Goal: Download file/media

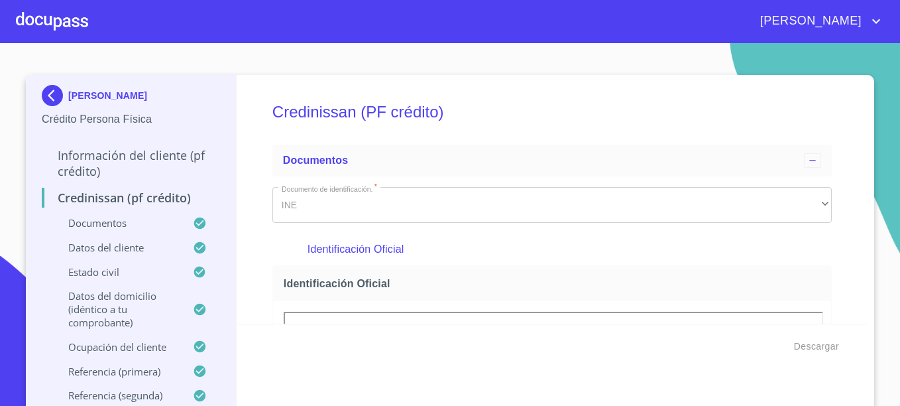
click at [45, 93] on img at bounding box center [55, 95] width 27 height 21
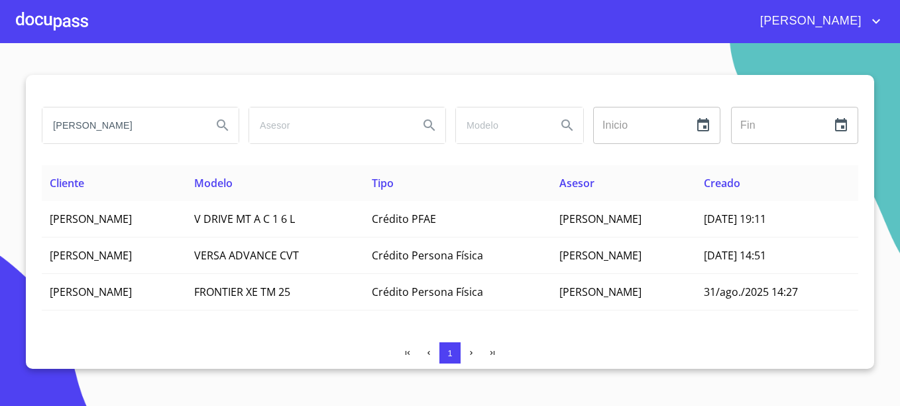
drag, startPoint x: 164, startPoint y: 125, endPoint x: 38, endPoint y: 126, distance: 125.9
click at [38, 126] on div "[PERSON_NAME]" at bounding box center [139, 125] width 207 height 48
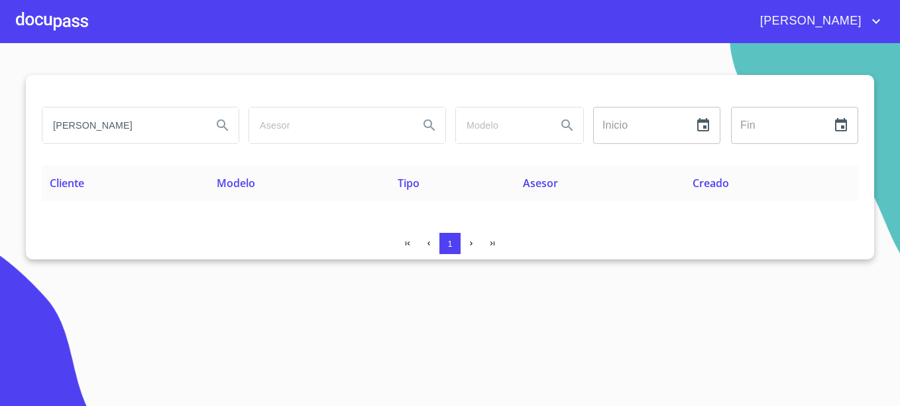
drag, startPoint x: 139, startPoint y: 122, endPoint x: 24, endPoint y: 128, distance: 114.8
click at [24, 128] on section "[PERSON_NAME] Inicio ​ Fin ​ Cliente Modelo Tipo Asesor Creado 1" at bounding box center [450, 224] width 900 height 363
drag, startPoint x: 148, startPoint y: 127, endPoint x: 31, endPoint y: 137, distance: 117.0
click at [31, 137] on div "SILVA DE LA FUENTE Inicio ​ Fin ​ Cliente Modelo Tipo Asesor Creado 1" at bounding box center [450, 167] width 848 height 184
drag, startPoint x: 79, startPoint y: 125, endPoint x: 182, endPoint y: 137, distance: 104.1
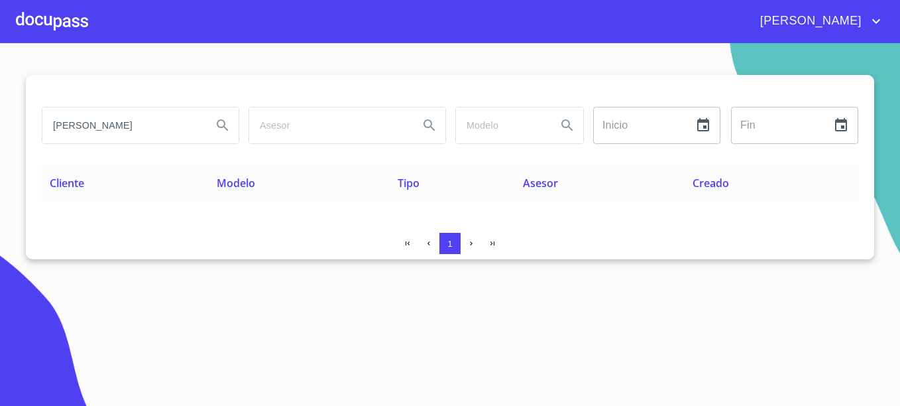
click at [80, 125] on input "[PERSON_NAME]" at bounding box center [121, 125] width 159 height 36
click at [128, 126] on input "[PERSON_NAME]" at bounding box center [121, 125] width 159 height 36
type input "V"
click at [79, 123] on input "[PERSON_NAME]" at bounding box center [121, 125] width 159 height 36
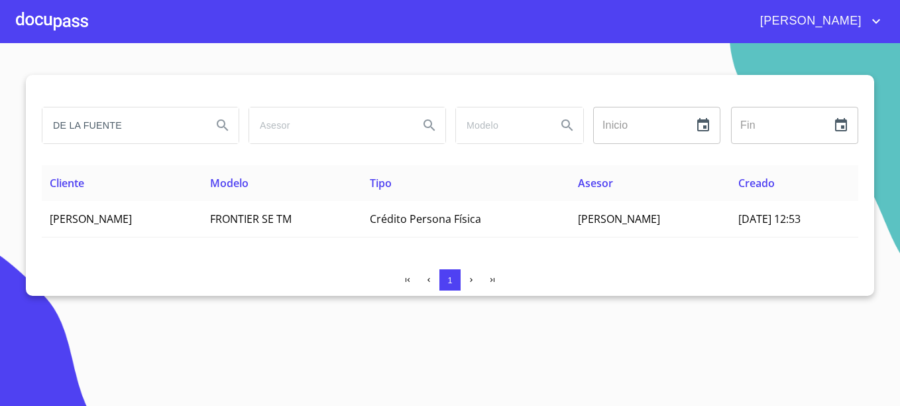
drag, startPoint x: 119, startPoint y: 123, endPoint x: 7, endPoint y: 125, distance: 112.0
click at [7, 125] on section "DE LA FUENTE Inicio ​ Fin ​ Cliente Modelo Tipo Asesor Creado [PERSON_NAME] DE …" at bounding box center [450, 224] width 900 height 363
type input "N"
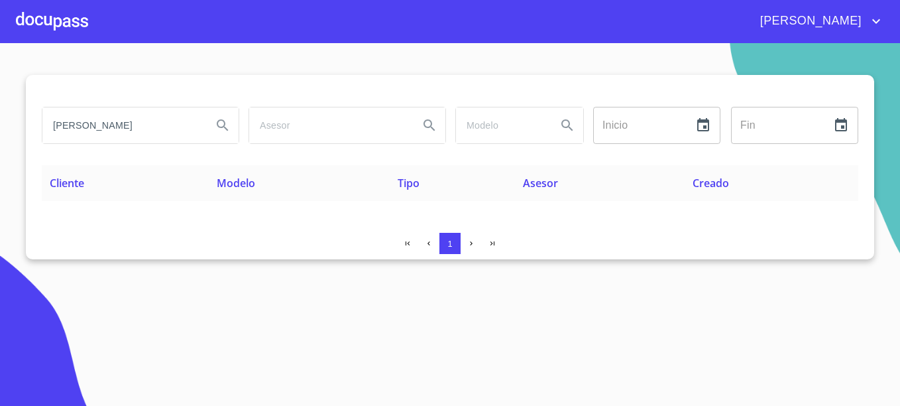
drag, startPoint x: 170, startPoint y: 127, endPoint x: 44, endPoint y: 127, distance: 125.3
click at [44, 127] on input "[PERSON_NAME]" at bounding box center [121, 125] width 159 height 36
drag, startPoint x: 164, startPoint y: 119, endPoint x: 38, endPoint y: 141, distance: 127.8
click at [38, 141] on div "[PERSON_NAME]" at bounding box center [139, 125] width 207 height 48
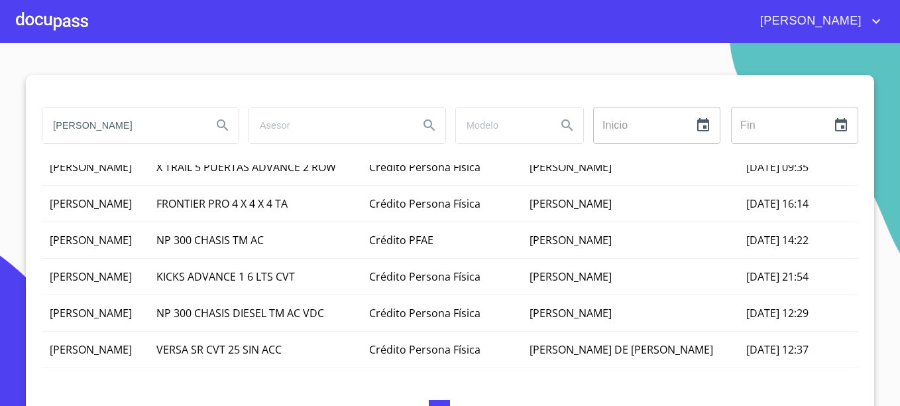
scroll to position [862, 0]
click at [148, 129] on input "[PERSON_NAME]" at bounding box center [121, 125] width 159 height 36
type input "[PERSON_NAME]"
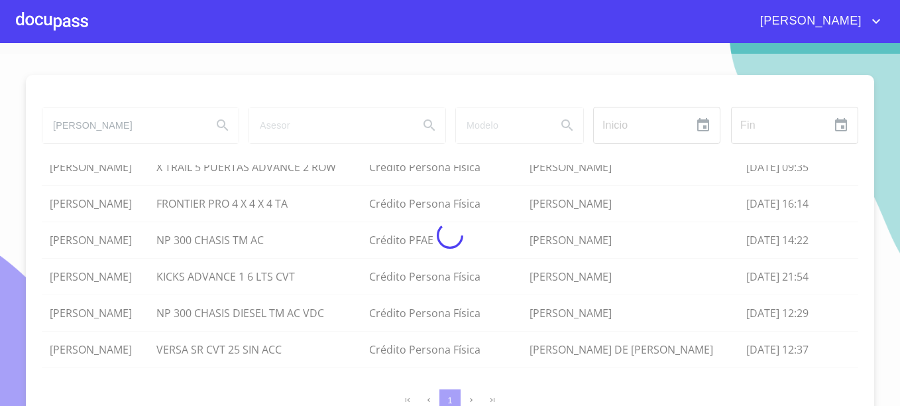
scroll to position [0, 0]
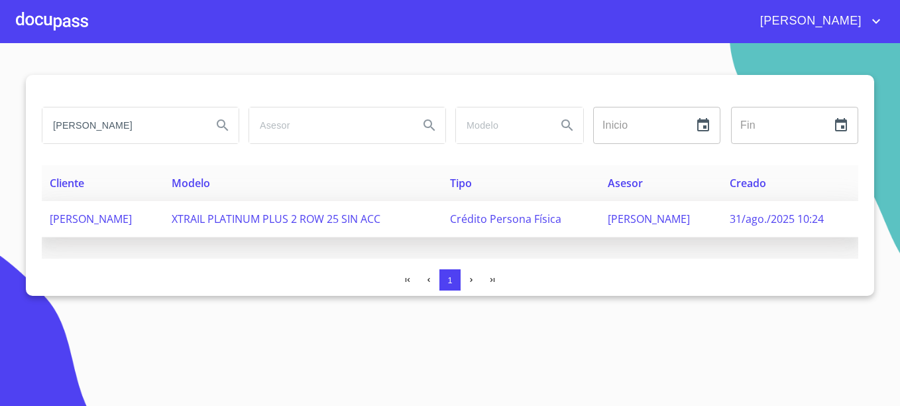
click at [537, 219] on span "Crédito Persona Física" at bounding box center [505, 218] width 111 height 15
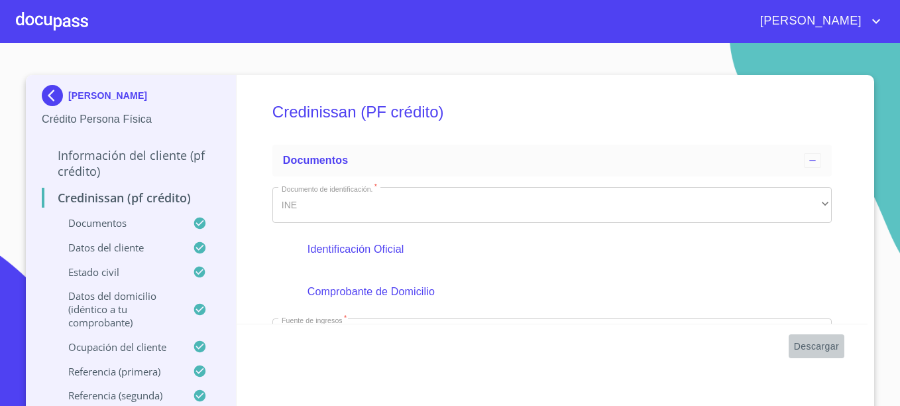
click at [828, 341] on span "Descargar" at bounding box center [816, 346] width 45 height 17
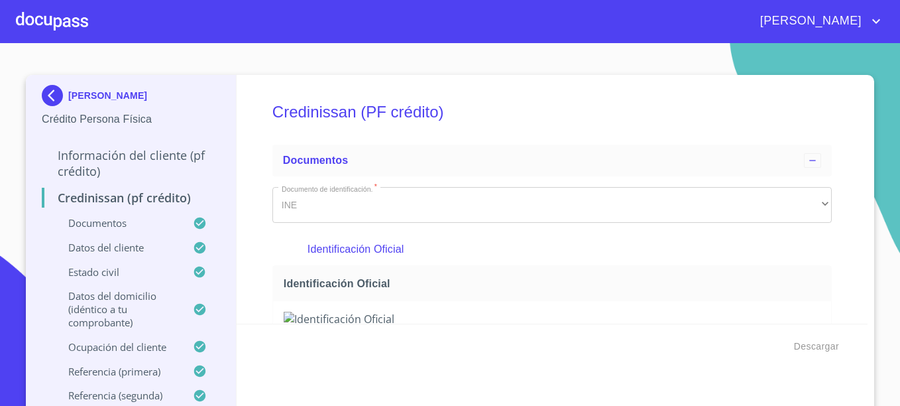
click at [56, 87] on img at bounding box center [55, 95] width 27 height 21
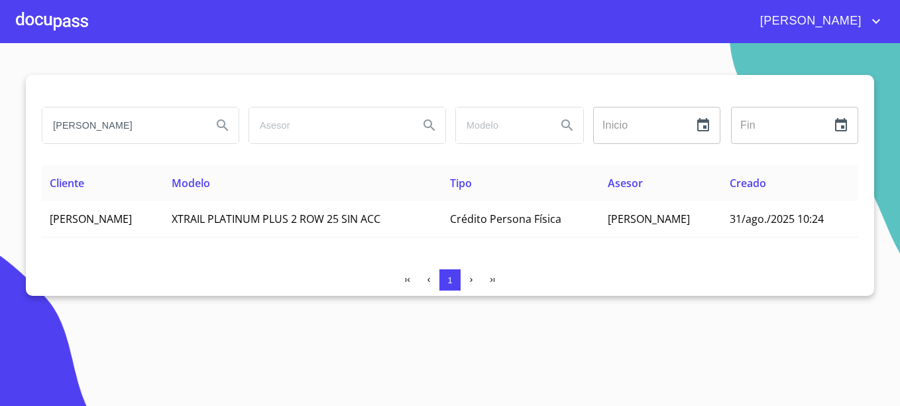
drag, startPoint x: 150, startPoint y: 130, endPoint x: 137, endPoint y: 131, distance: 13.3
click at [137, 131] on input "[PERSON_NAME]" at bounding box center [121, 125] width 159 height 36
drag, startPoint x: 168, startPoint y: 129, endPoint x: 56, endPoint y: 121, distance: 112.3
click at [56, 121] on input "[PERSON_NAME]" at bounding box center [121, 125] width 159 height 36
type input "[PERSON_NAME]"
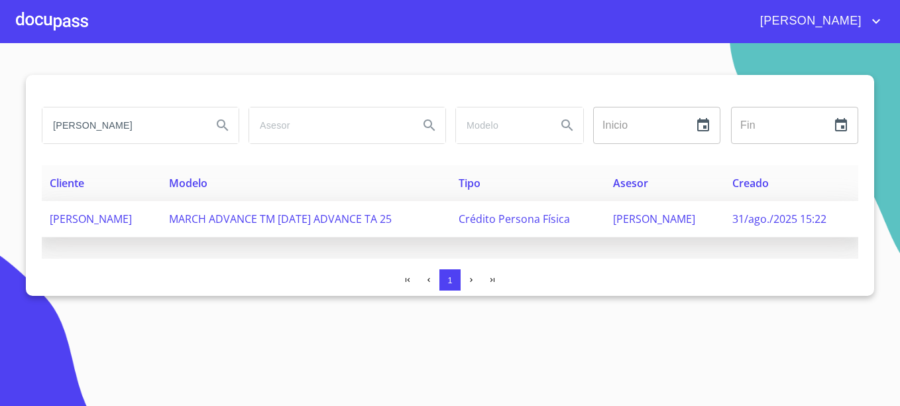
click at [776, 226] on span "31/ago./2025 15:22" at bounding box center [779, 218] width 94 height 15
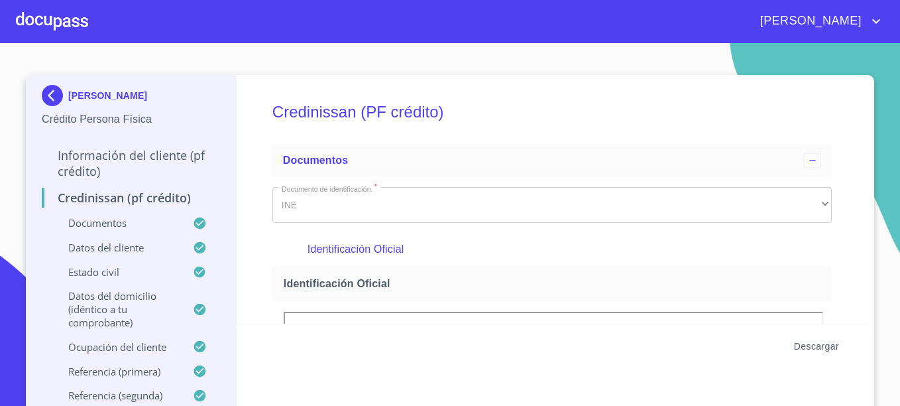
click at [828, 343] on span "Descargar" at bounding box center [816, 346] width 45 height 17
click at [69, 93] on p "[PERSON_NAME]" at bounding box center [107, 95] width 79 height 11
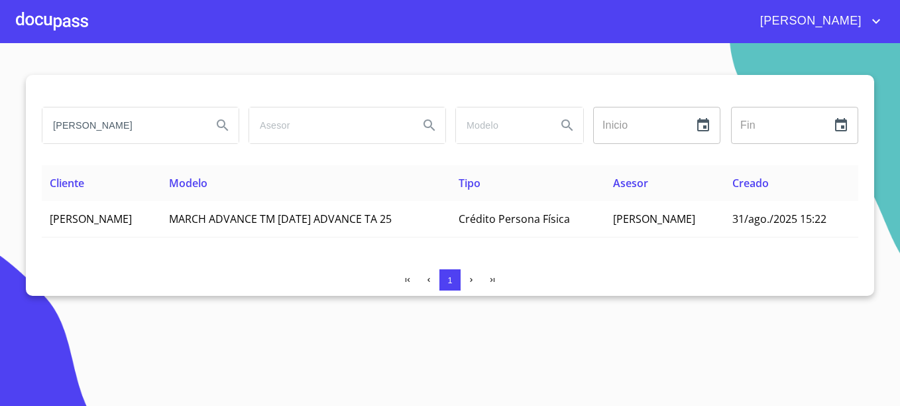
click at [122, 128] on input "[PERSON_NAME]" at bounding box center [121, 125] width 159 height 36
drag, startPoint x: 122, startPoint y: 128, endPoint x: 27, endPoint y: 124, distance: 94.9
click at [27, 124] on div "[PERSON_NAME] Inicio ​ Fin ​ Cliente Modelo Tipo Asesor Creado [PERSON_NAME] MA…" at bounding box center [450, 185] width 848 height 221
type input "[PERSON_NAME]"
click at [207, 109] on button "Search" at bounding box center [223, 125] width 32 height 32
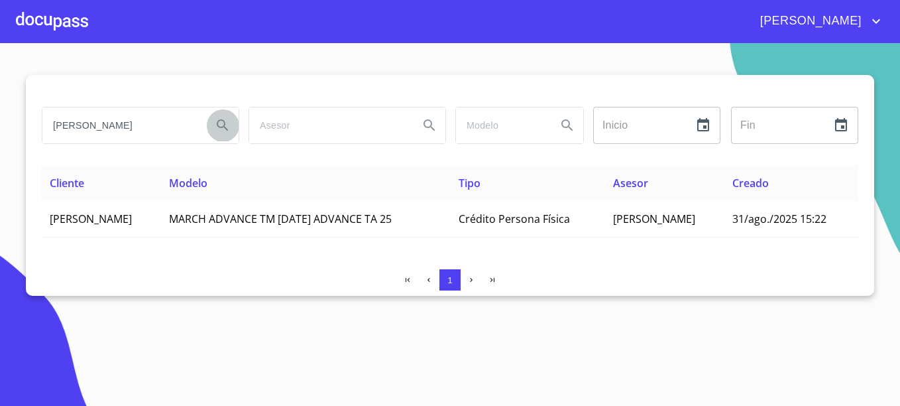
type button "[PERSON_NAME]"
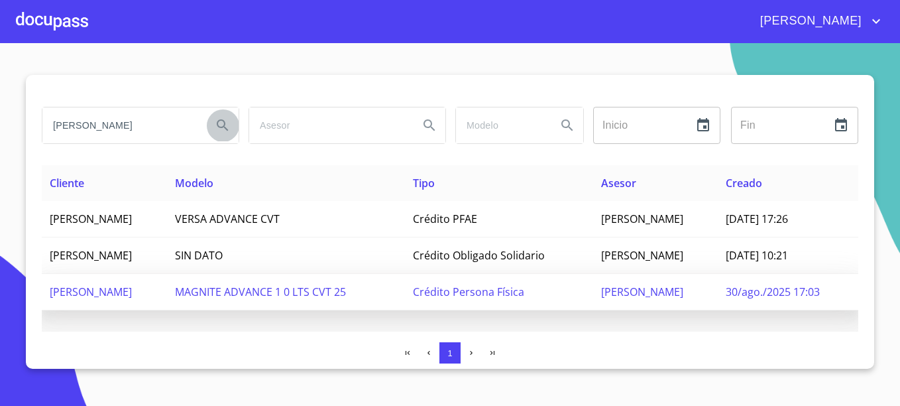
click at [132, 284] on span "[PERSON_NAME]" at bounding box center [91, 291] width 82 height 15
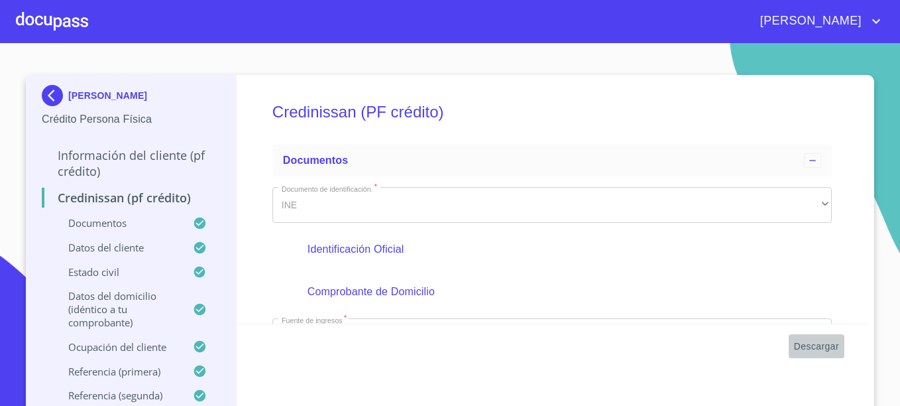
click at [799, 343] on span "Descargar" at bounding box center [816, 346] width 45 height 17
click at [74, 93] on p "[PERSON_NAME]" at bounding box center [107, 95] width 79 height 11
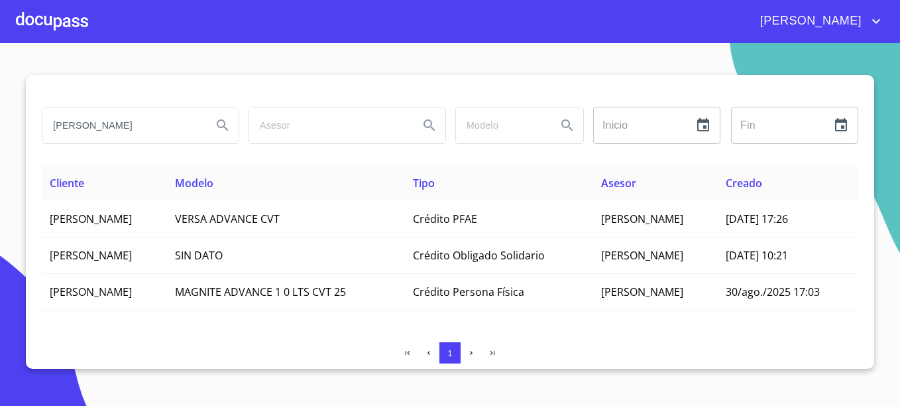
drag, startPoint x: 150, startPoint y: 129, endPoint x: 44, endPoint y: 136, distance: 106.9
click at [44, 136] on input "[PERSON_NAME]" at bounding box center [121, 125] width 159 height 36
type input "MA [PERSON_NAME]"
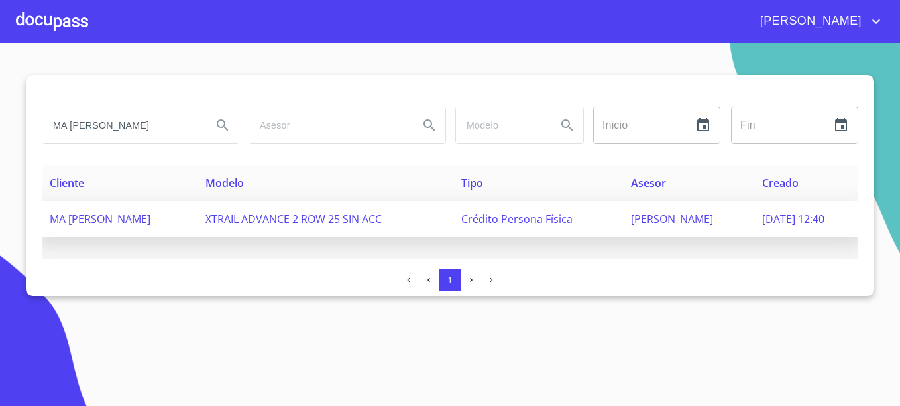
click at [125, 220] on span "MA [PERSON_NAME]" at bounding box center [100, 218] width 101 height 15
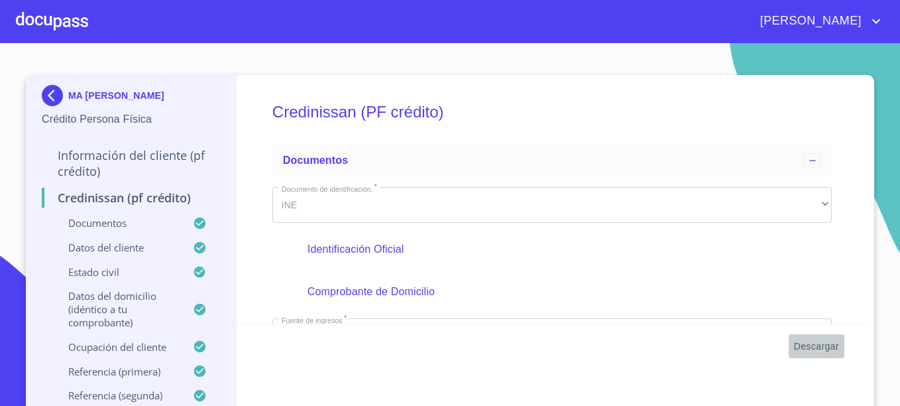
click at [813, 344] on span "Descargar" at bounding box center [816, 346] width 45 height 17
